Goal: Transaction & Acquisition: Purchase product/service

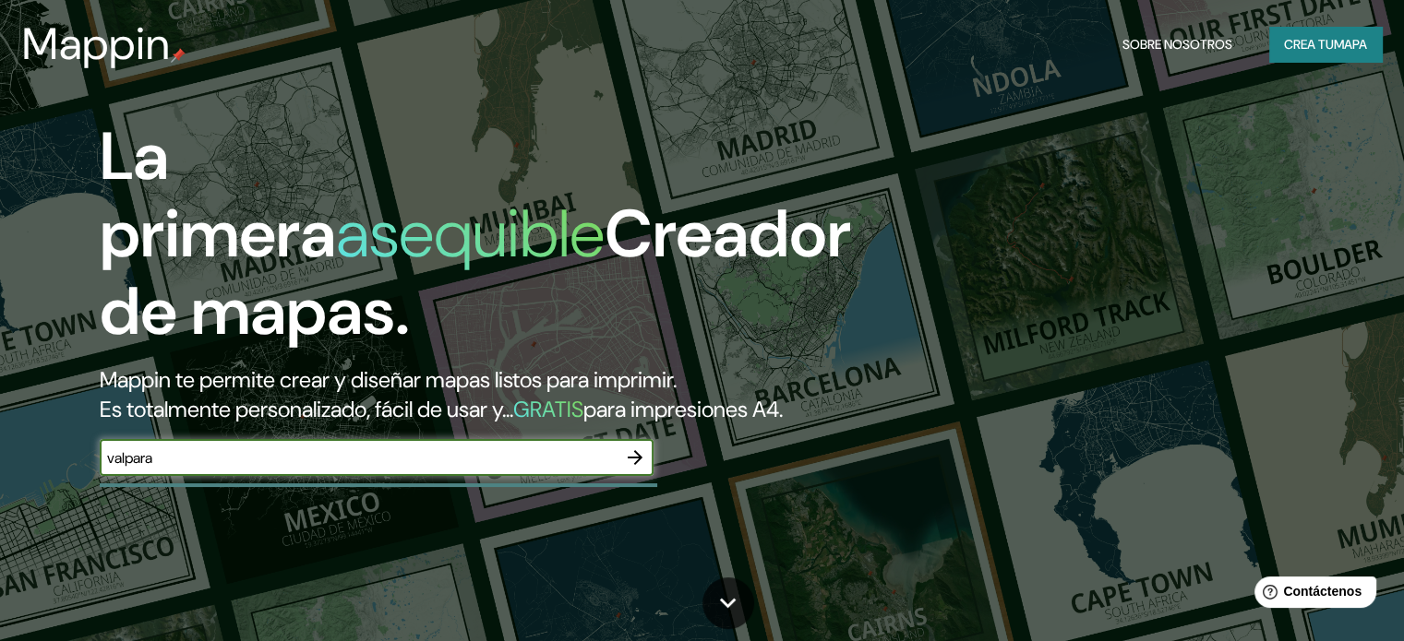
type input "VALPARAISO [GEOGRAPHIC_DATA]"
click at [638, 469] on icon "button" at bounding box center [635, 458] width 22 height 22
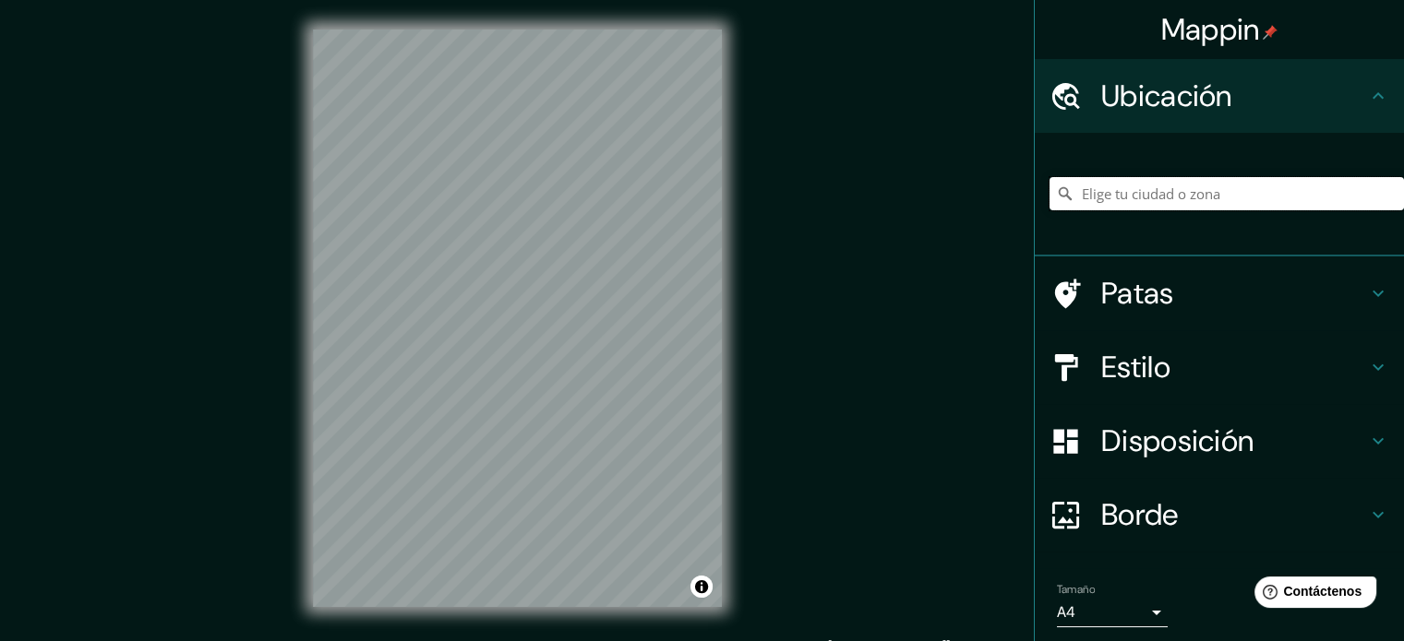
click at [1160, 187] on input "Elige tu ciudad o zona" at bounding box center [1226, 193] width 354 height 33
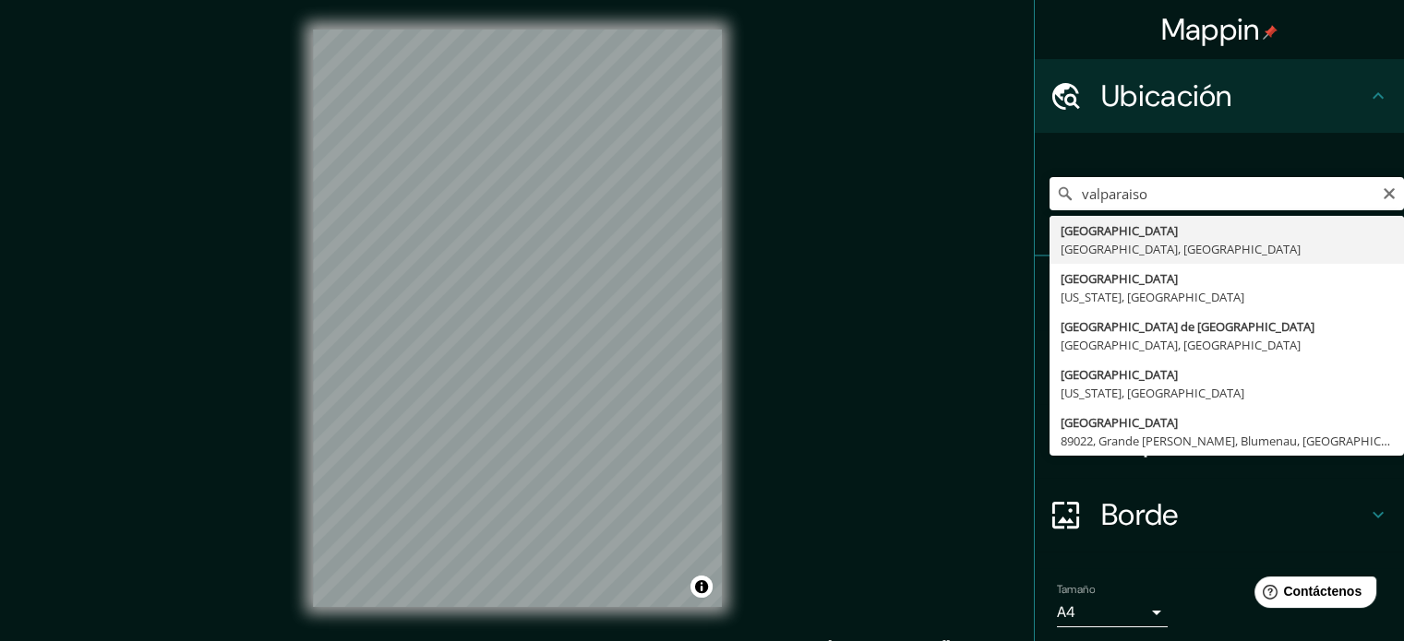
type input "[GEOGRAPHIC_DATA], [GEOGRAPHIC_DATA], [GEOGRAPHIC_DATA]"
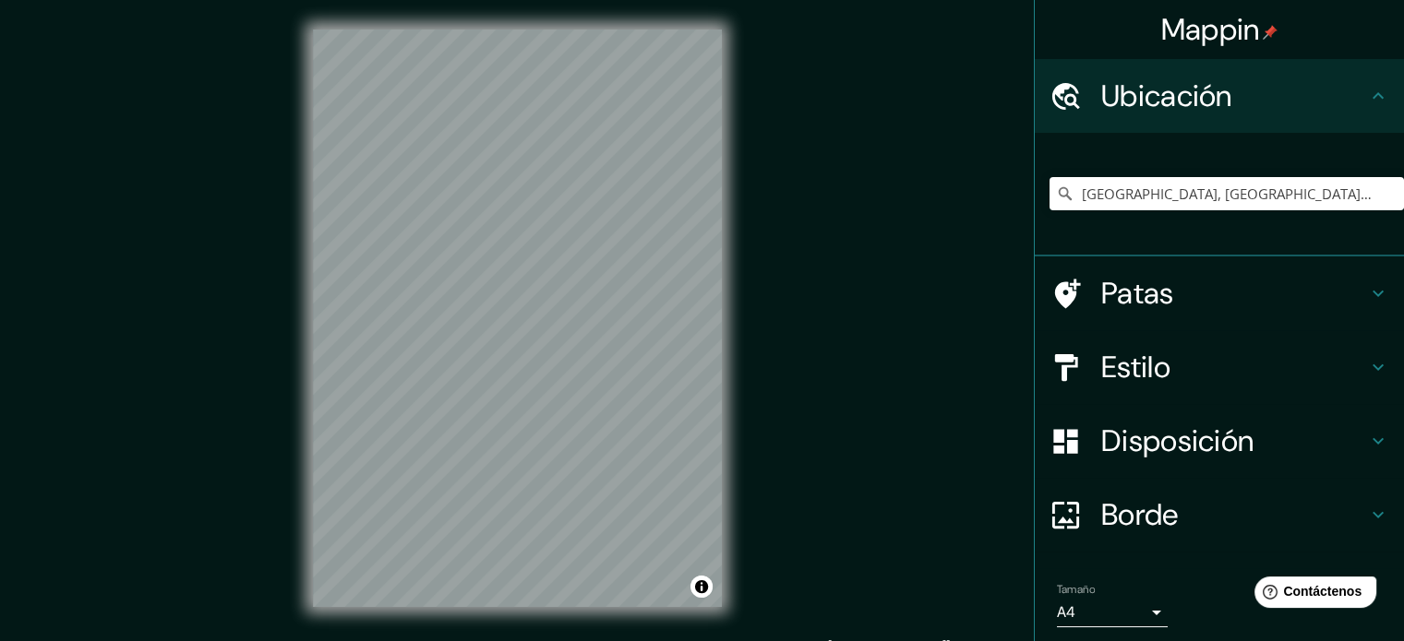
click at [1145, 616] on body "Mappin Ubicación [GEOGRAPHIC_DATA], [GEOGRAPHIC_DATA], [GEOGRAPHIC_DATA] Patas …" at bounding box center [702, 320] width 1404 height 641
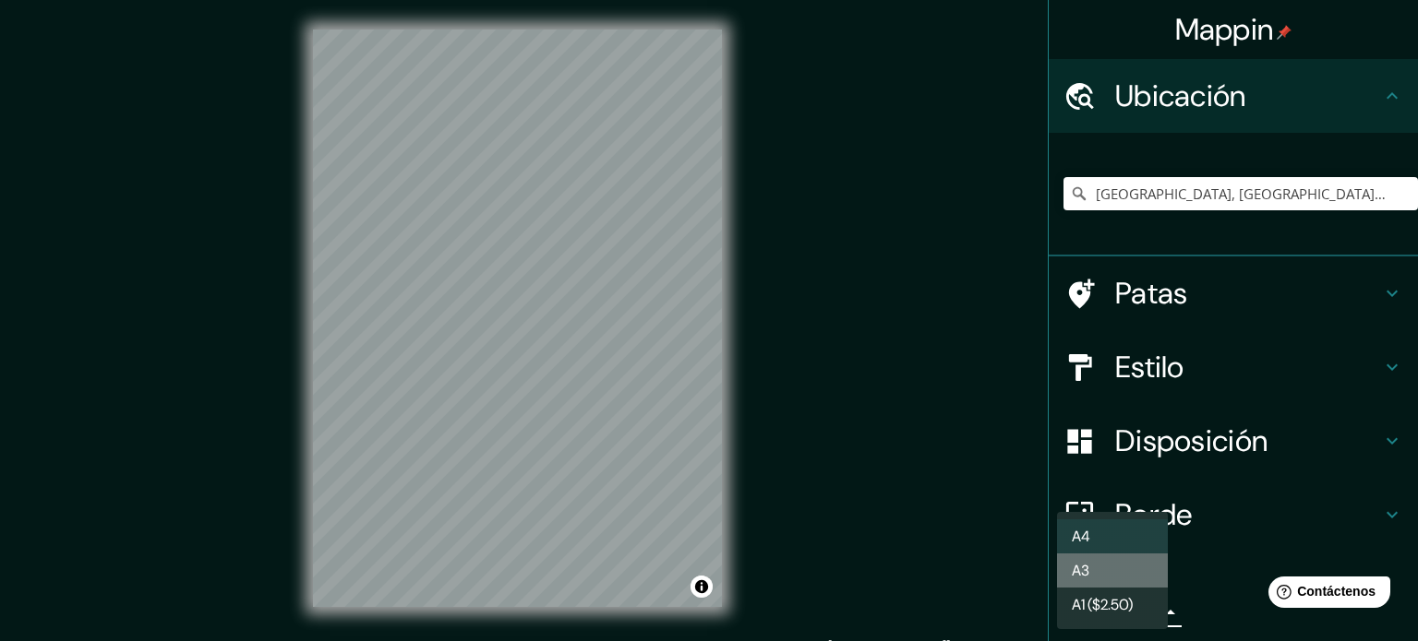
click at [1125, 569] on li "A3" at bounding box center [1112, 571] width 111 height 34
type input "a4"
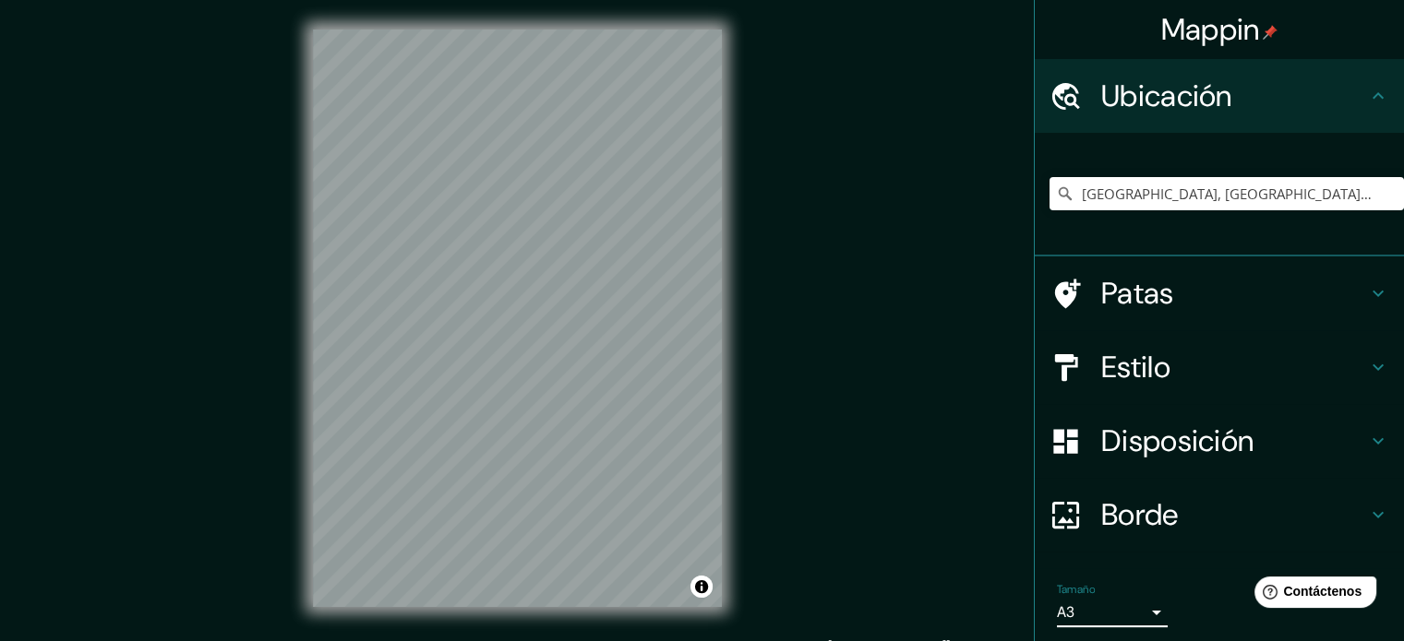
click at [1259, 450] on h4 "Disposición" at bounding box center [1234, 441] width 266 height 37
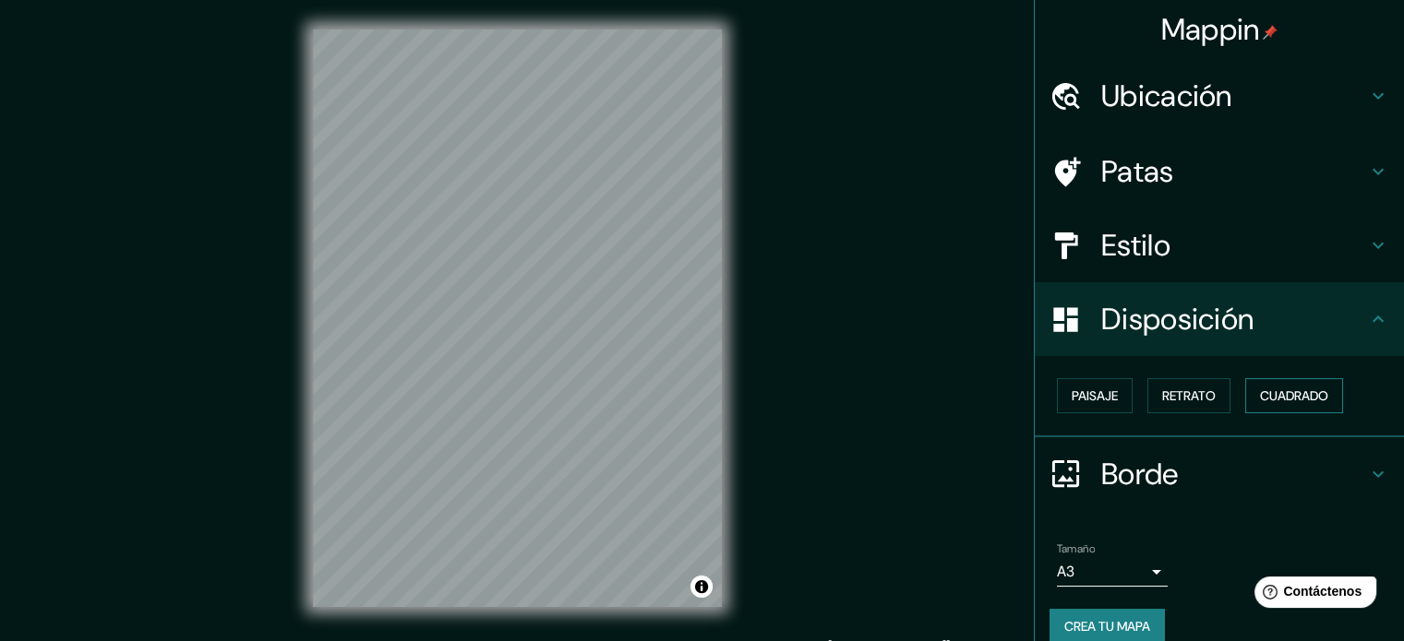
scroll to position [22, 0]
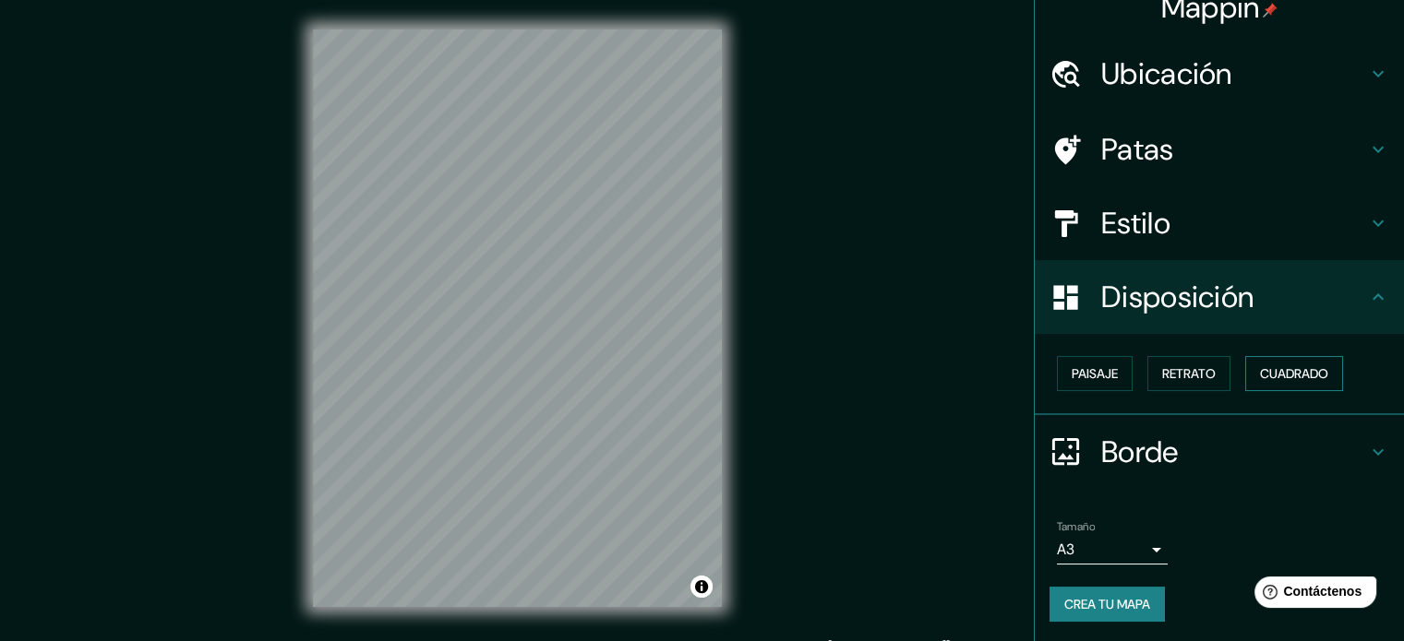
click at [1313, 372] on font "Cuadrado" at bounding box center [1294, 373] width 68 height 17
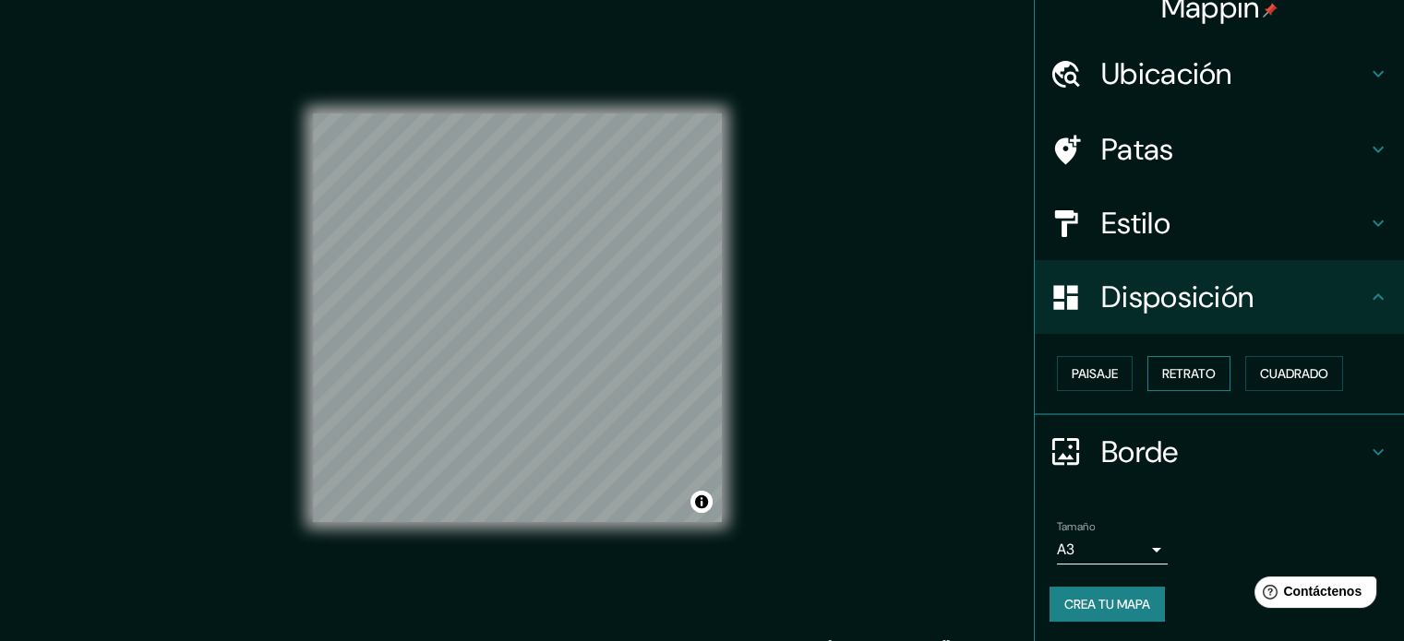
click at [1192, 372] on font "Retrato" at bounding box center [1189, 373] width 54 height 17
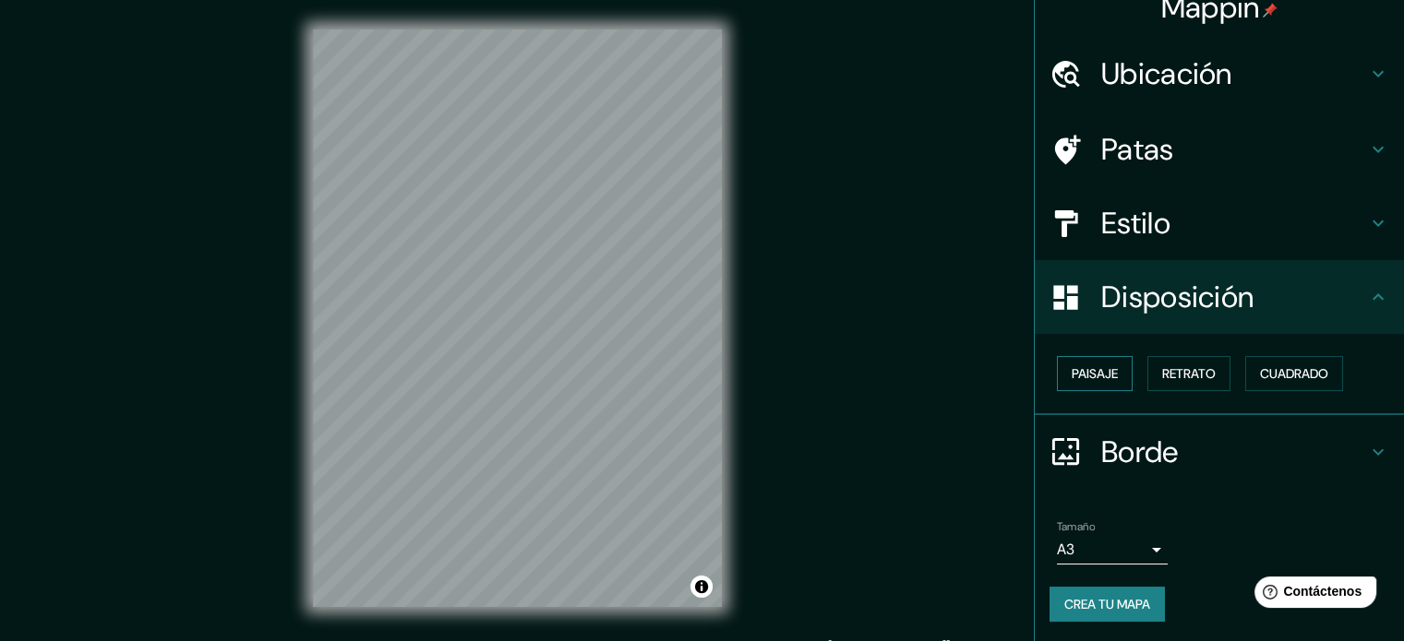
click at [1057, 372] on button "Paisaje" at bounding box center [1095, 373] width 76 height 35
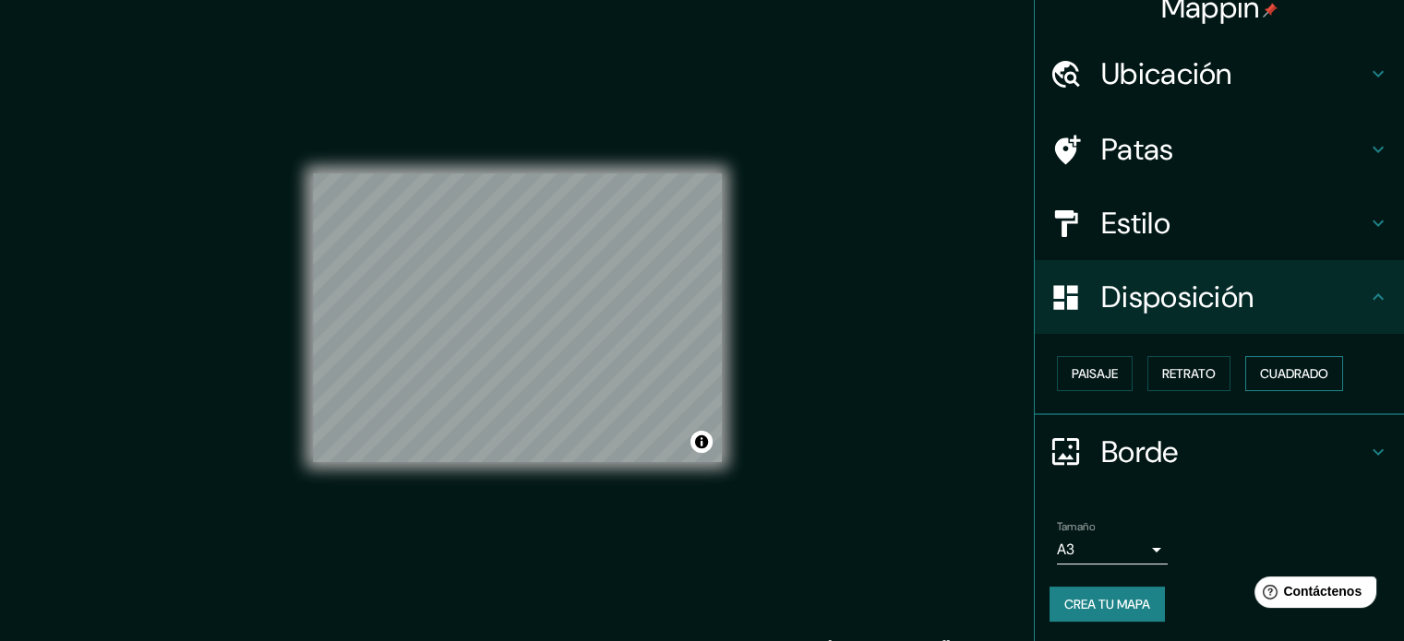
click at [1260, 376] on font "Cuadrado" at bounding box center [1294, 373] width 68 height 17
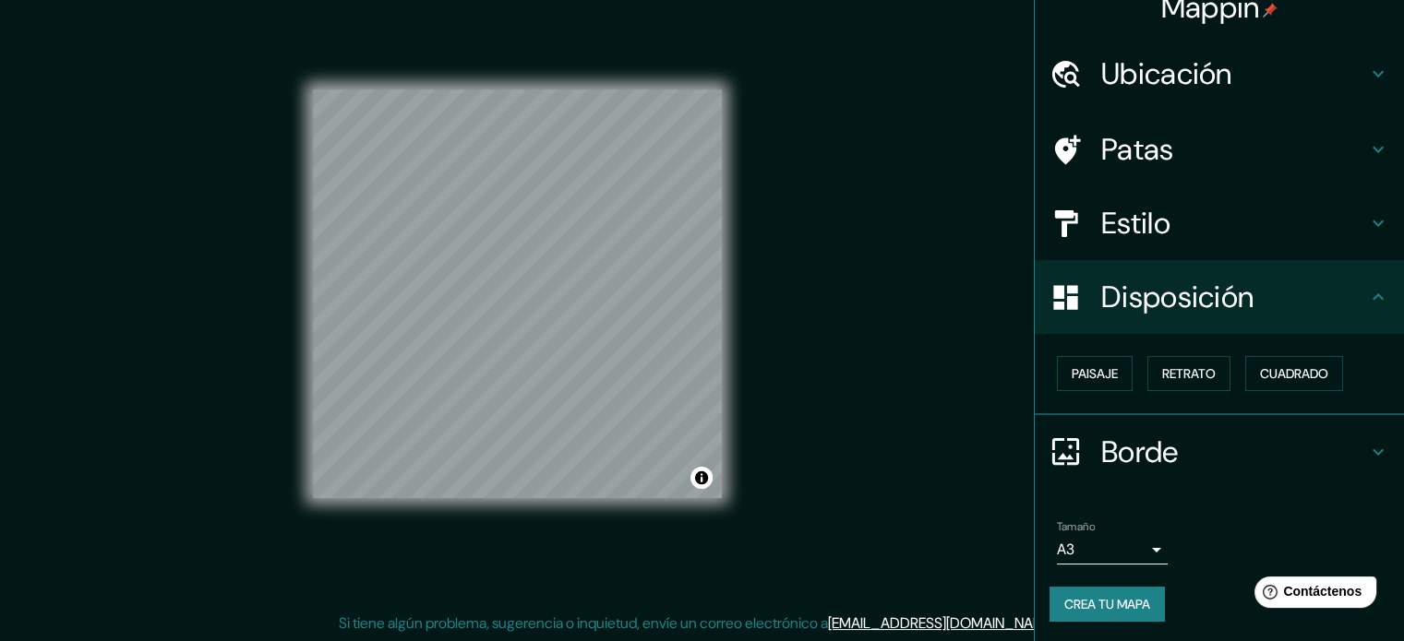
scroll to position [0, 0]
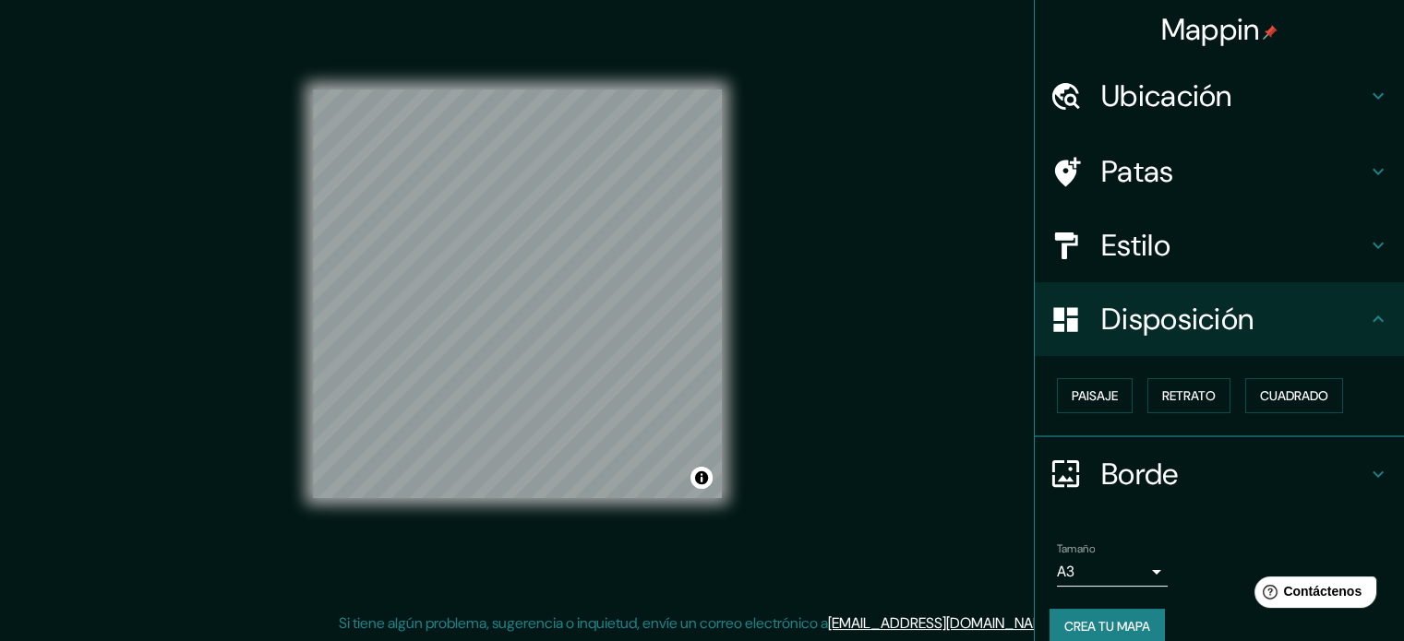
click at [1179, 244] on h4 "Estilo" at bounding box center [1234, 245] width 266 height 37
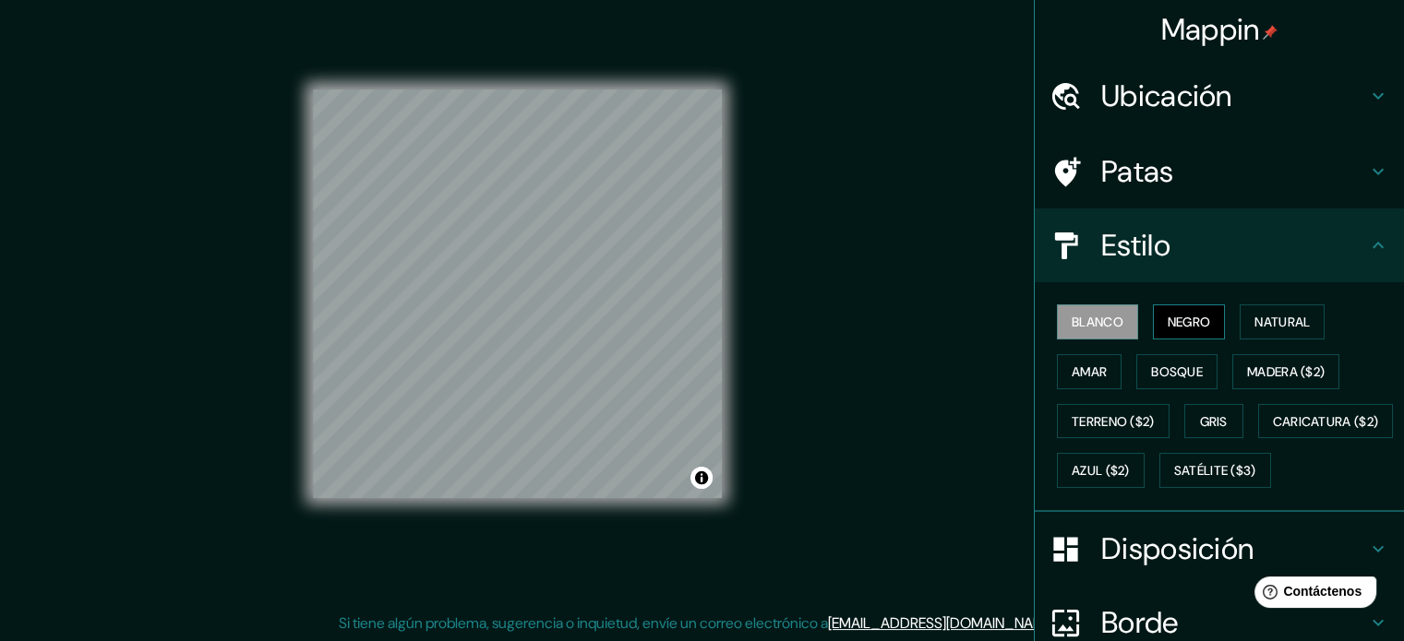
click at [1199, 328] on font "Negro" at bounding box center [1189, 322] width 43 height 17
click at [1292, 318] on font "Natural" at bounding box center [1281, 322] width 55 height 17
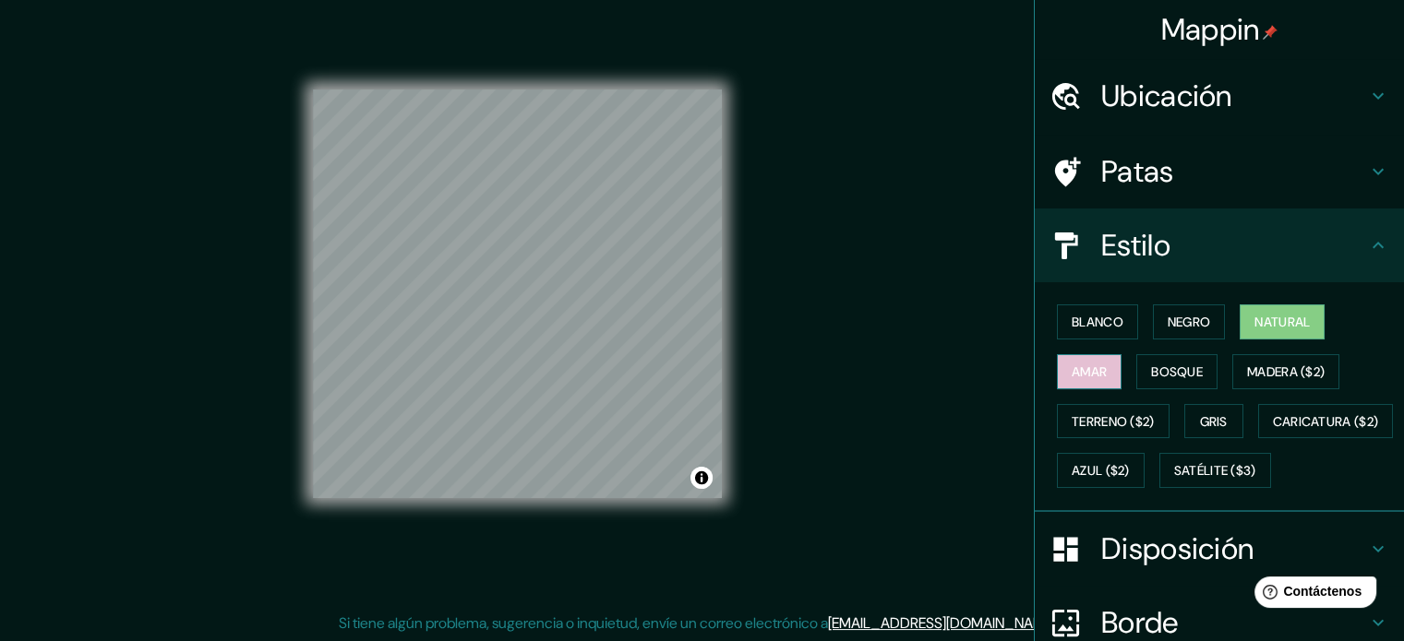
click at [1072, 373] on font "Amar" at bounding box center [1089, 372] width 35 height 17
click at [1169, 366] on font "Bosque" at bounding box center [1177, 372] width 52 height 17
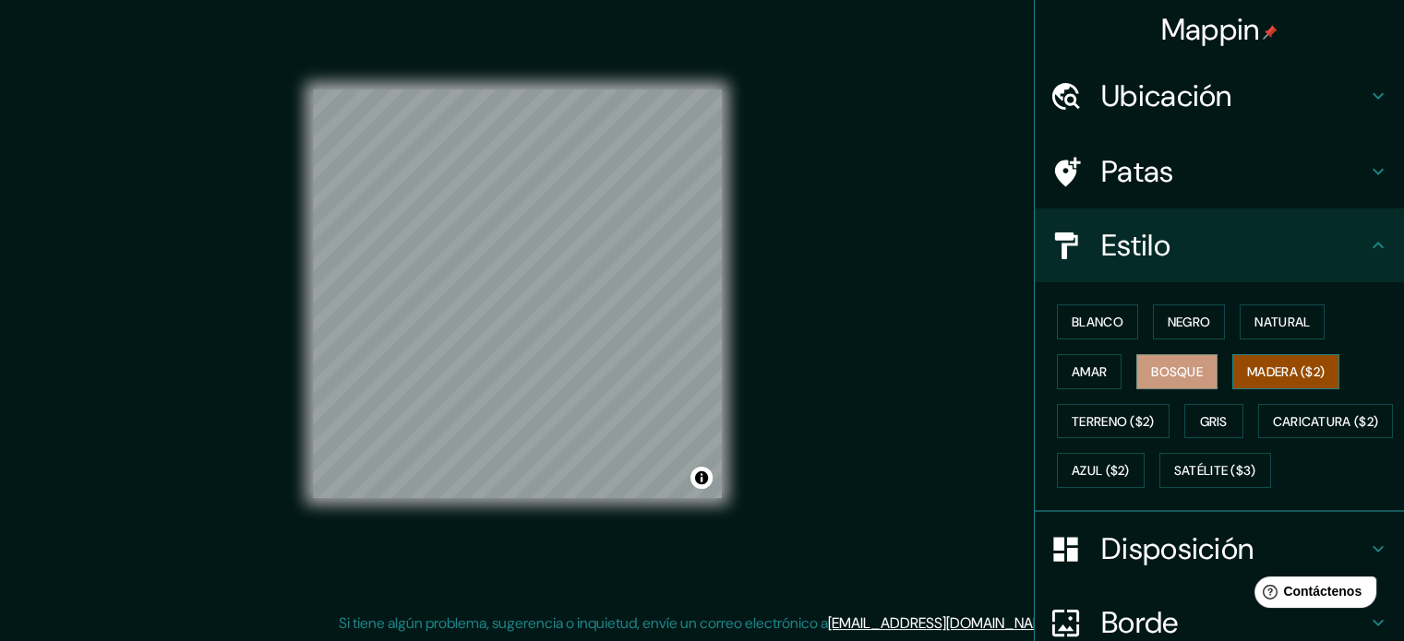
click at [1259, 366] on font "Madera ($2)" at bounding box center [1286, 372] width 78 height 17
click at [1206, 414] on font "Gris" at bounding box center [1214, 421] width 28 height 17
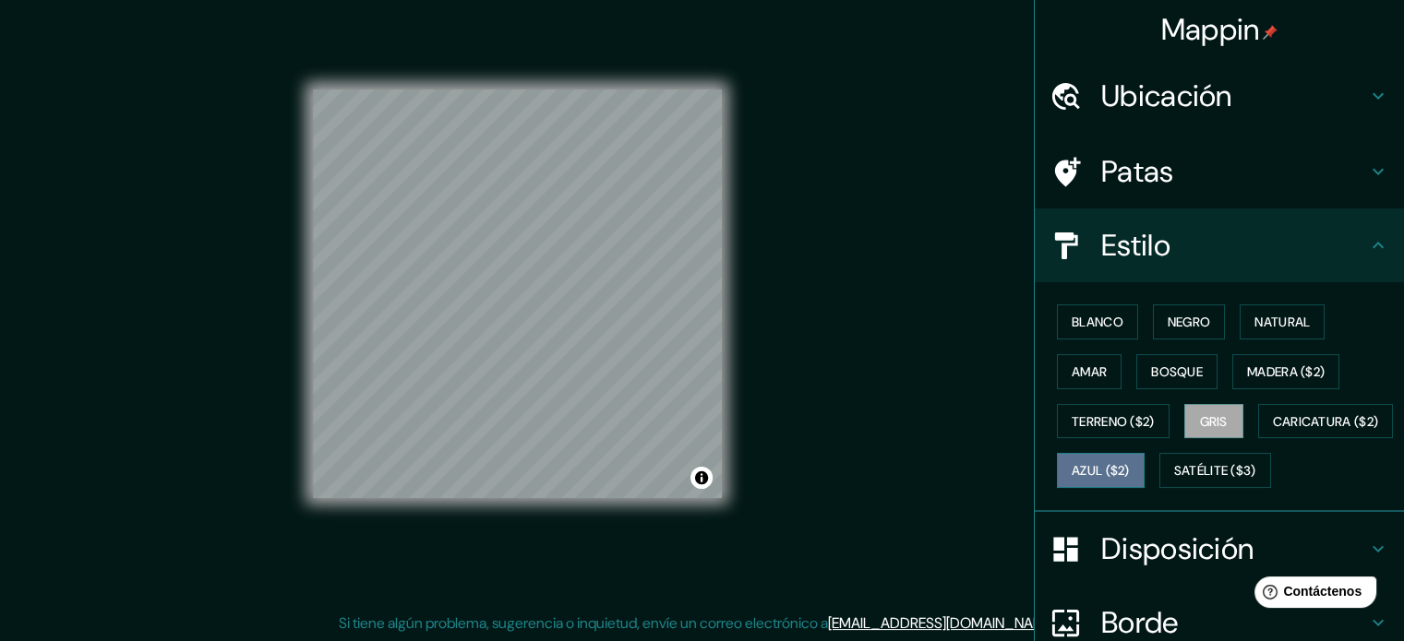
click at [1144, 455] on button "Azul ($2)" at bounding box center [1101, 470] width 88 height 35
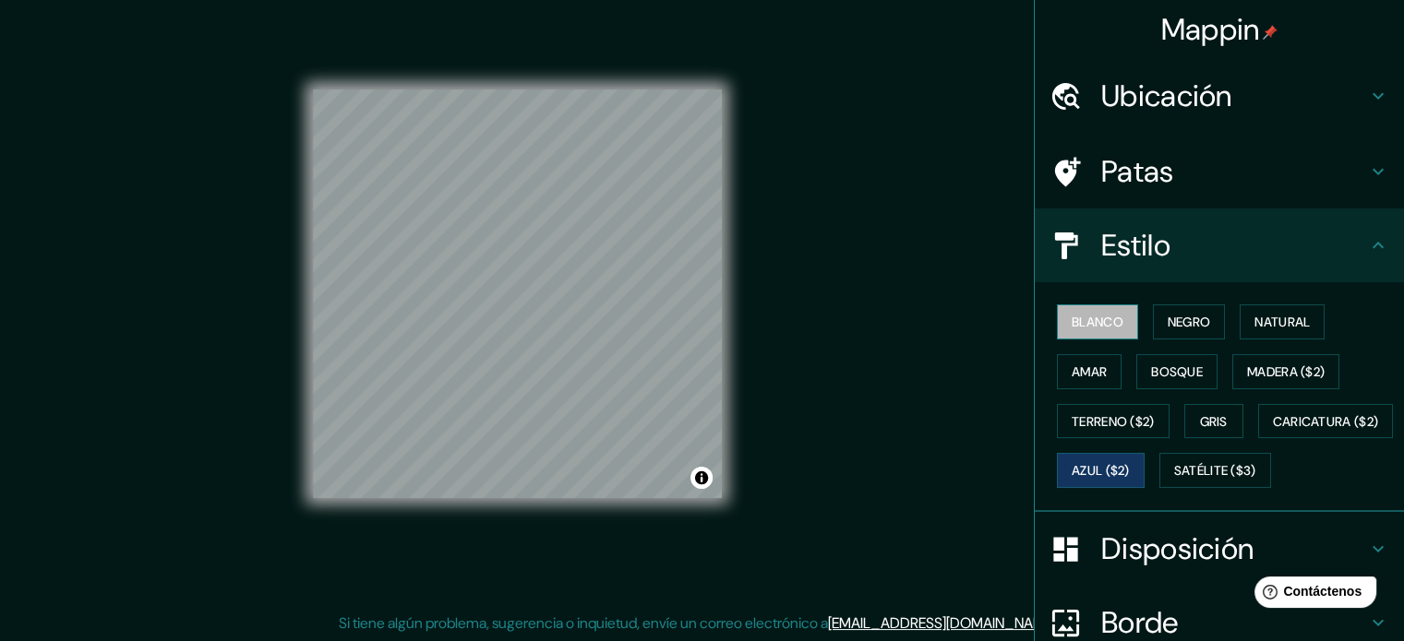
click at [1097, 315] on font "Blanco" at bounding box center [1098, 322] width 52 height 17
click at [1207, 318] on button "Negro" at bounding box center [1189, 322] width 73 height 35
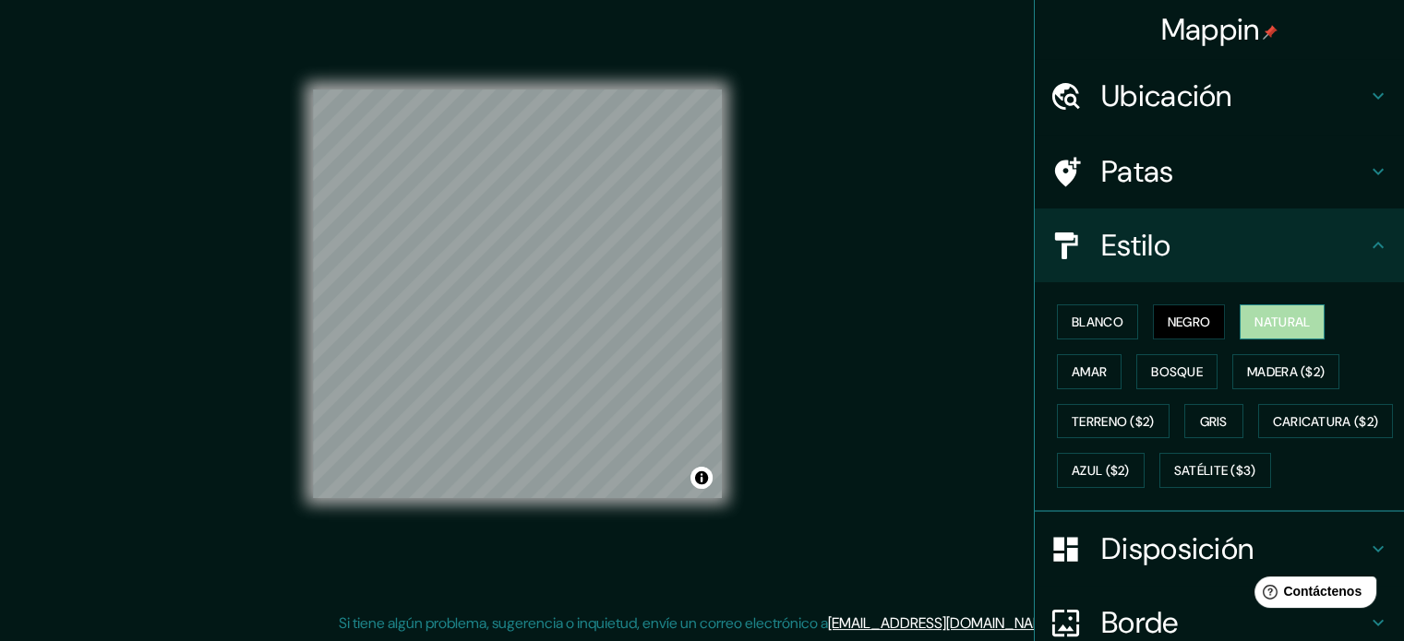
click at [1263, 318] on font "Natural" at bounding box center [1281, 322] width 55 height 17
click at [1105, 377] on button "Amar" at bounding box center [1089, 371] width 65 height 35
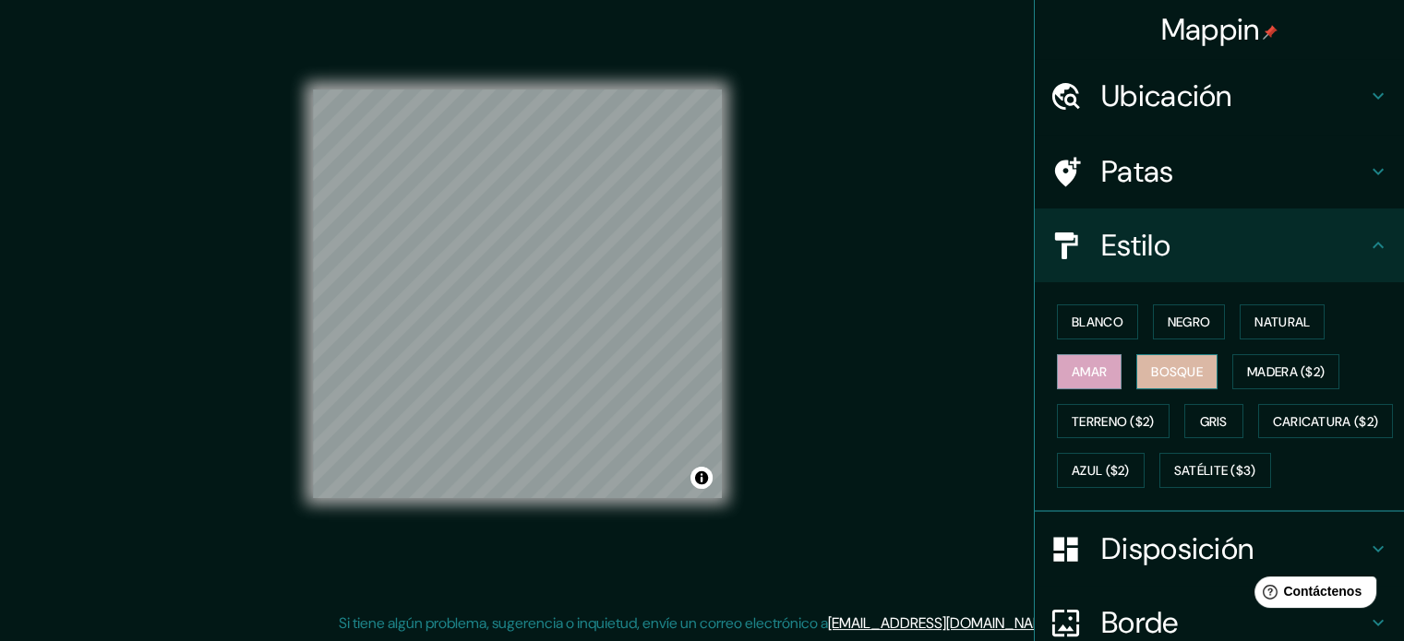
click at [1184, 374] on font "Bosque" at bounding box center [1177, 372] width 52 height 17
click at [1083, 376] on font "Amar" at bounding box center [1089, 372] width 35 height 17
click at [1270, 169] on h4 "Patas" at bounding box center [1234, 171] width 266 height 37
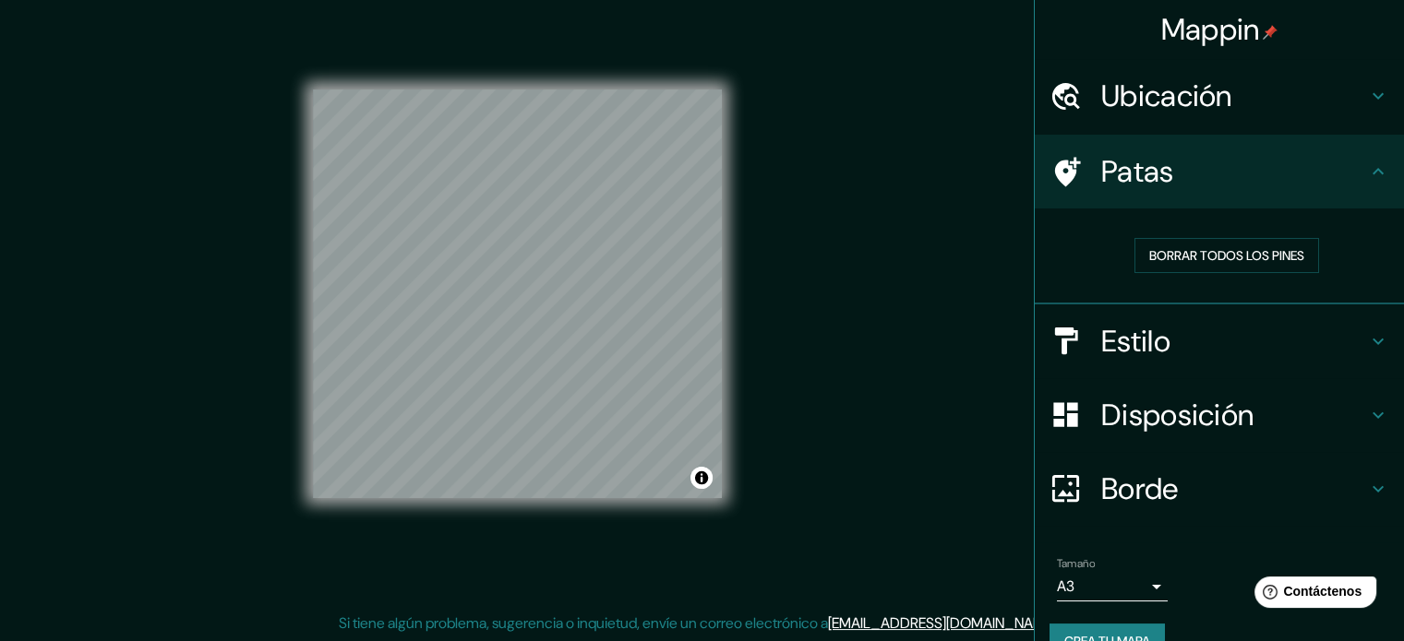
click at [1295, 339] on h4 "Estilo" at bounding box center [1234, 341] width 266 height 37
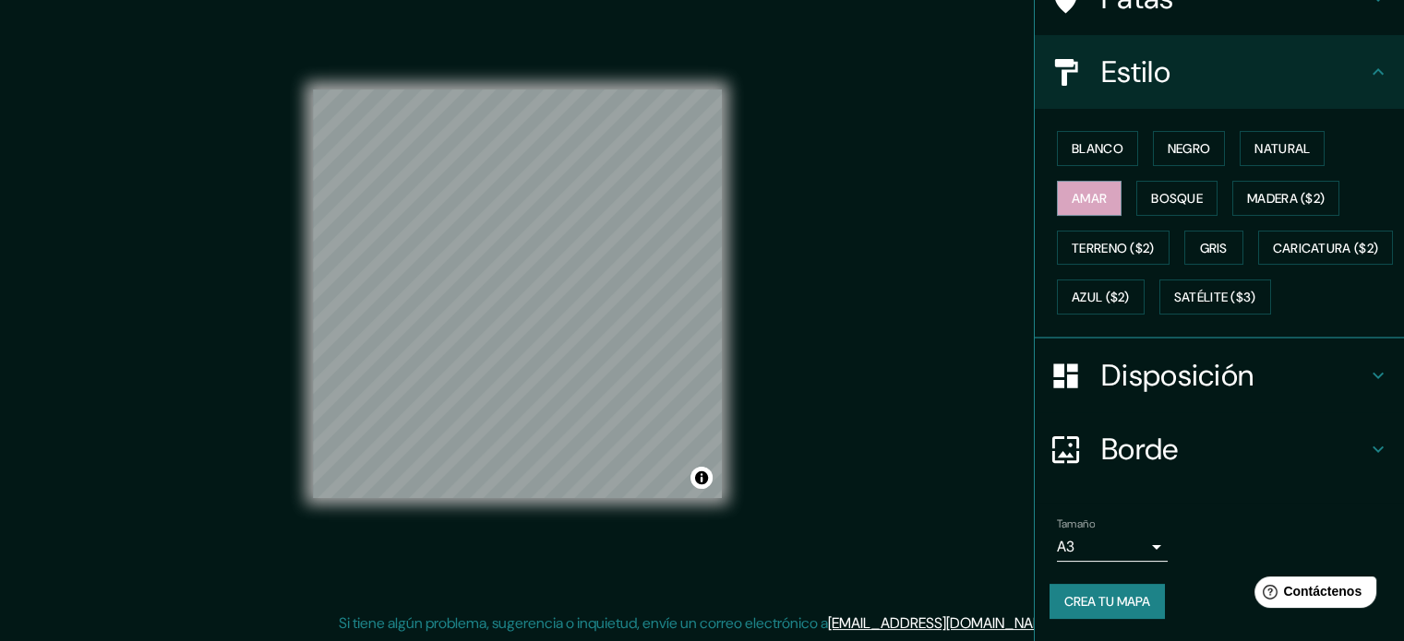
click at [1192, 379] on font "Disposición" at bounding box center [1177, 375] width 152 height 39
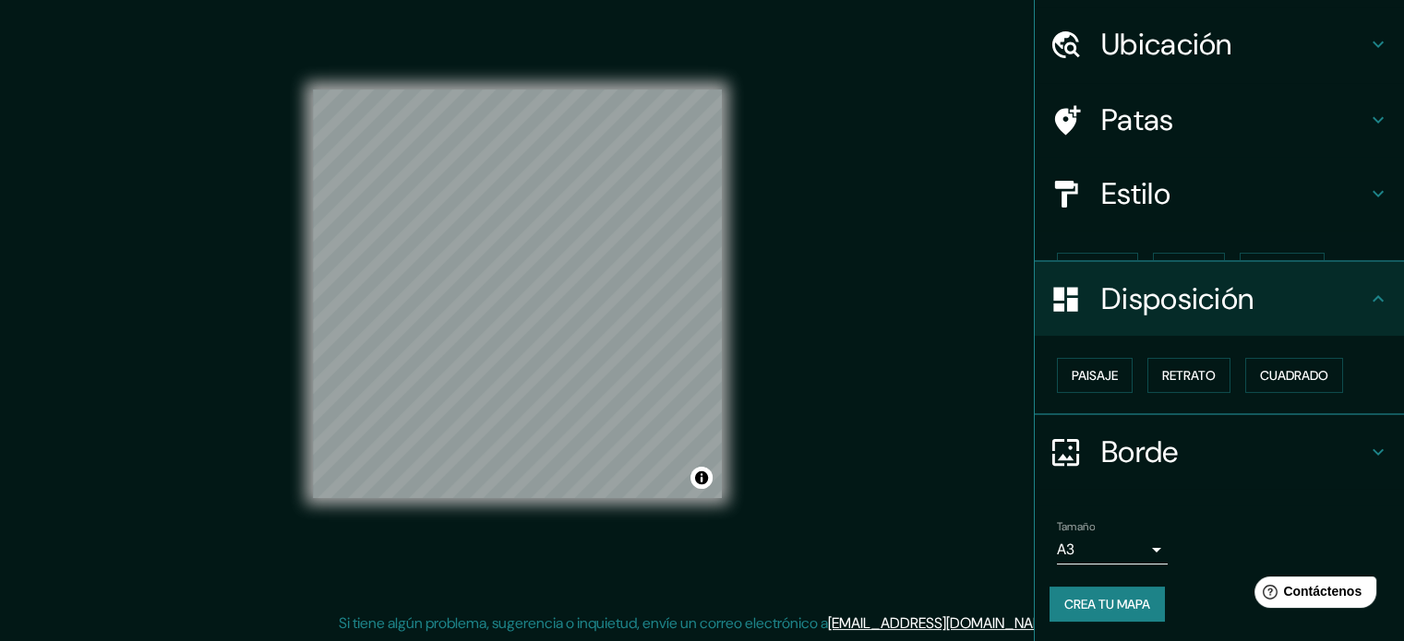
scroll to position [22, 0]
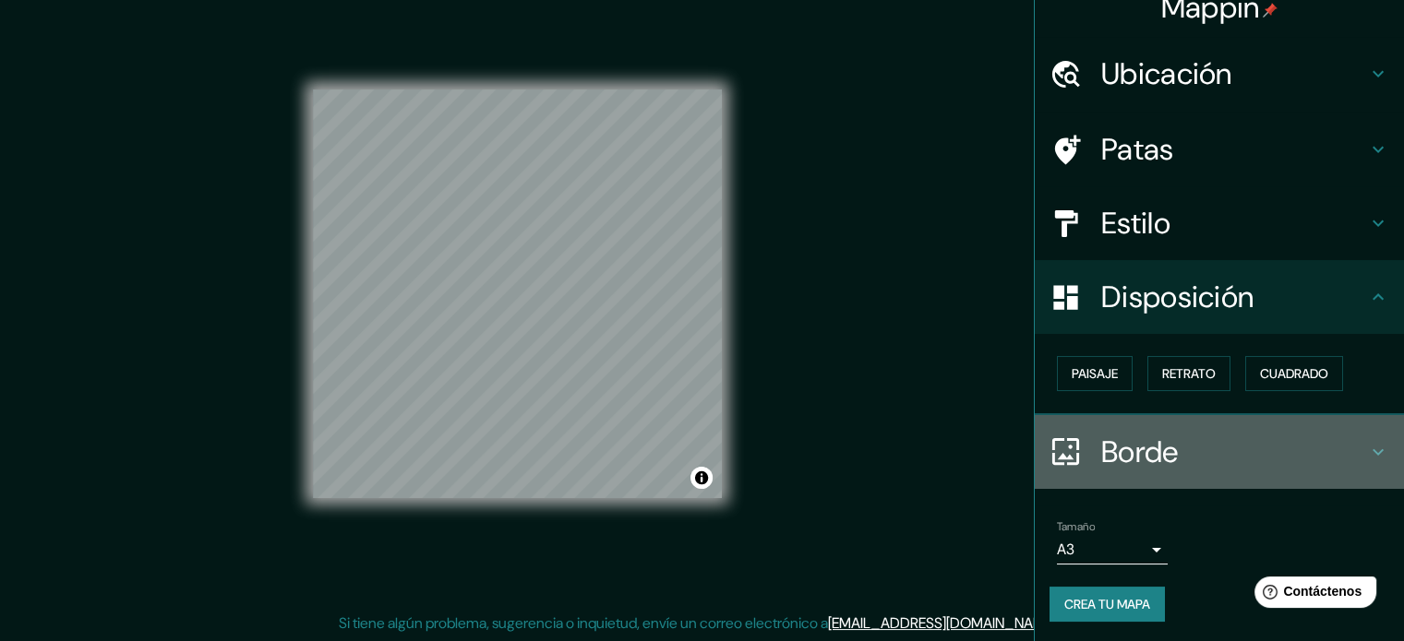
click at [1193, 465] on h4 "Borde" at bounding box center [1234, 452] width 266 height 37
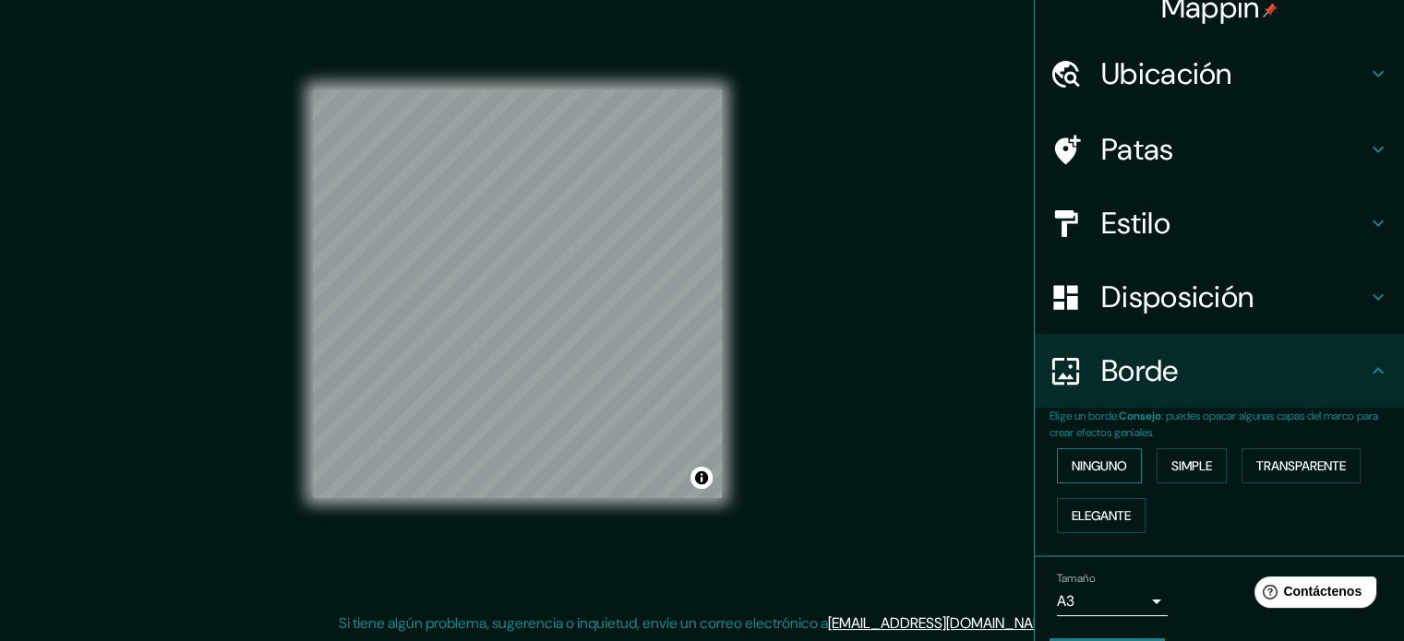
click at [1114, 464] on font "Ninguno" at bounding box center [1099, 466] width 55 height 17
